Goal: Information Seeking & Learning: Check status

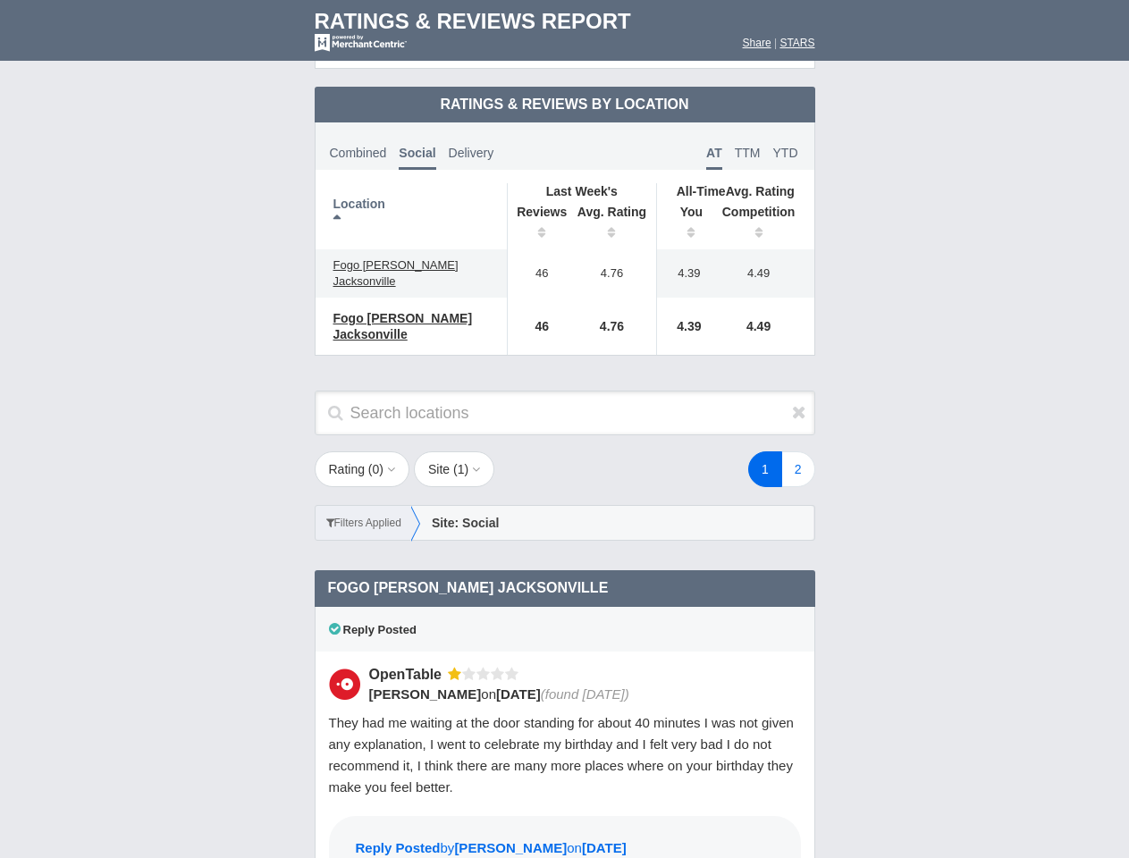
scroll to position [866, 0]
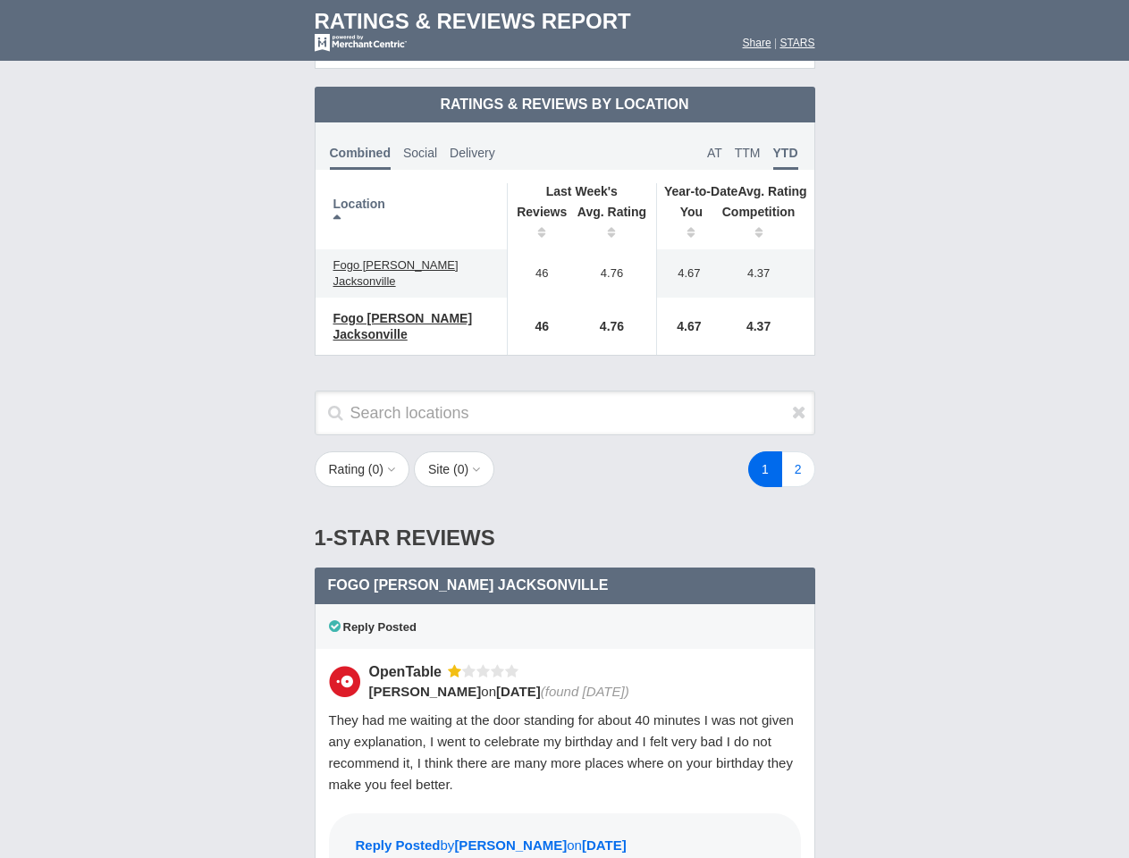
scroll to position [866, 0]
click at [564, 451] on div "1 2" at bounding box center [676, 469] width 313 height 36
click at [411, 201] on th "Location" at bounding box center [412, 216] width 192 height 66
click at [537, 209] on th "Reviews" at bounding box center [537, 224] width 61 height 50
click at [612, 209] on th "Avg. Rating" at bounding box center [612, 224] width 89 height 50
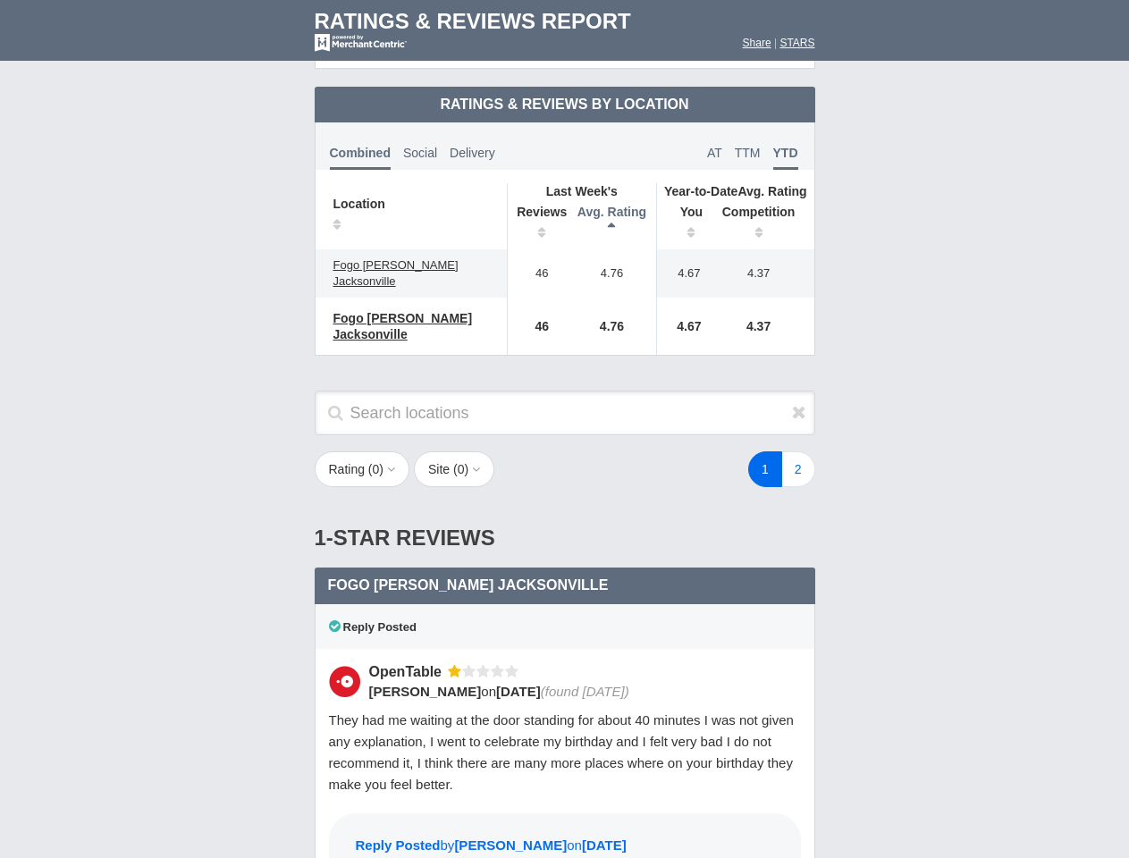
click at [685, 209] on th "You" at bounding box center [684, 224] width 55 height 50
click at [763, 209] on th "Competition" at bounding box center [763, 224] width 102 height 50
click at [565, 604] on div "Reply Posted" at bounding box center [565, 626] width 501 height 45
click at [564, 451] on div "1 2" at bounding box center [676, 469] width 313 height 36
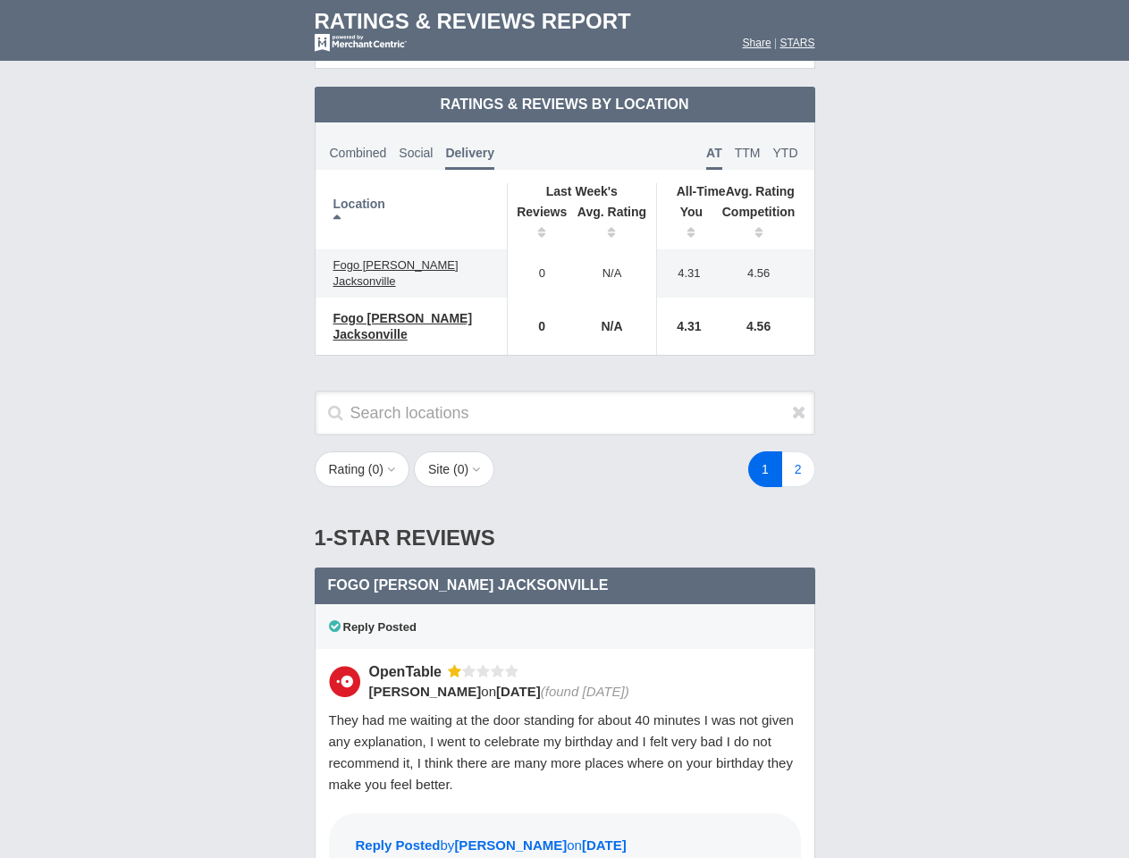
click at [411, 201] on th "Location" at bounding box center [412, 216] width 192 height 66
click at [537, 209] on th "Reviews" at bounding box center [537, 224] width 61 height 50
click at [612, 209] on th "Avg. Rating" at bounding box center [612, 224] width 89 height 50
click at [685, 209] on th "You" at bounding box center [684, 224] width 55 height 50
click at [763, 209] on th "Competition" at bounding box center [763, 224] width 102 height 50
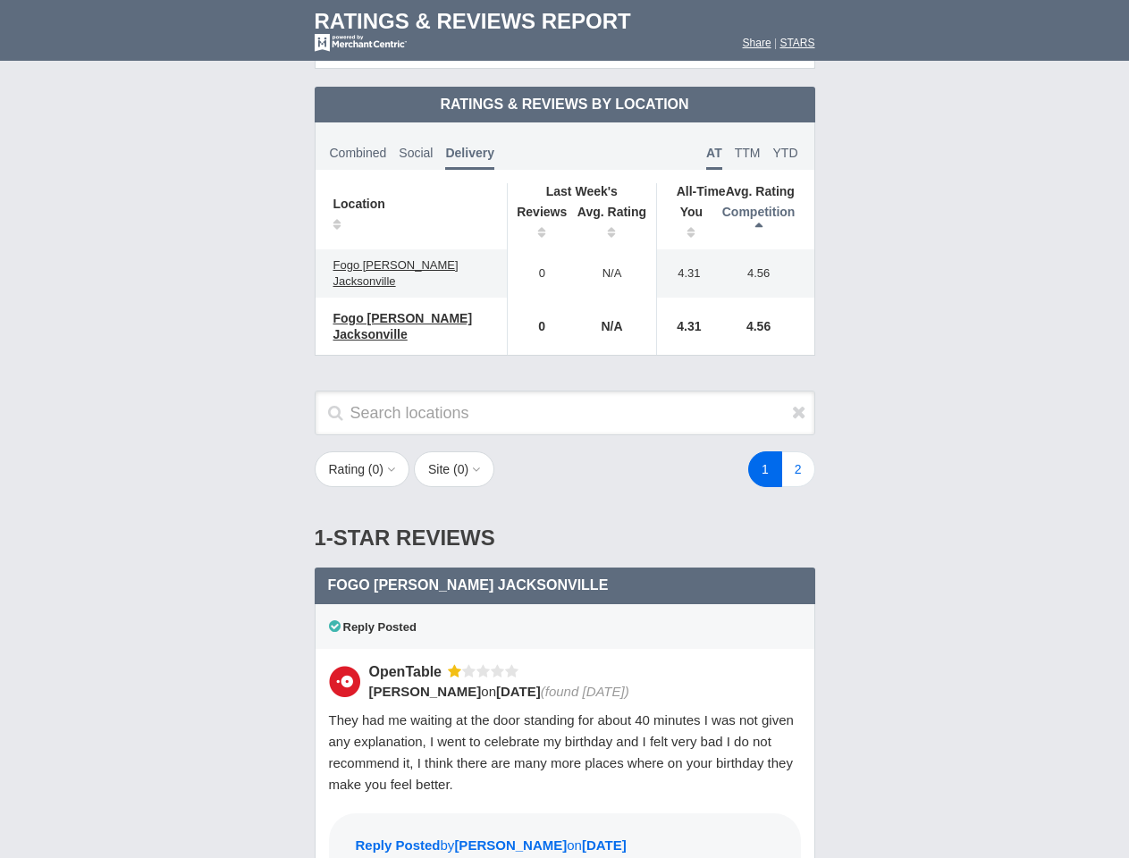
click at [565, 604] on div "Reply Posted" at bounding box center [565, 626] width 501 height 45
click at [799, 403] on icon at bounding box center [799, 412] width 14 height 18
